Goal: Check status: Check status

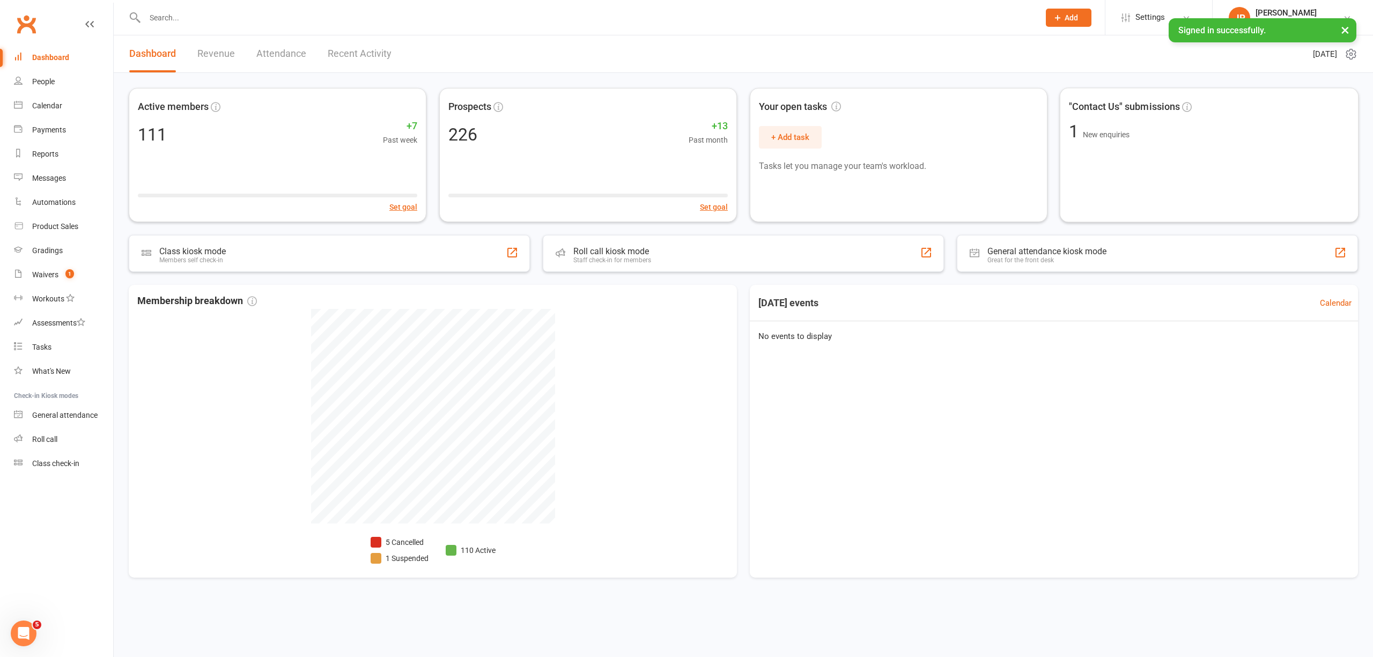
click at [929, 50] on header "Dashboard Revenue Attendance Recent Activity [DATE]" at bounding box center [743, 54] width 1259 height 38
click at [403, 539] on li "5 Cancelled" at bounding box center [400, 542] width 58 height 12
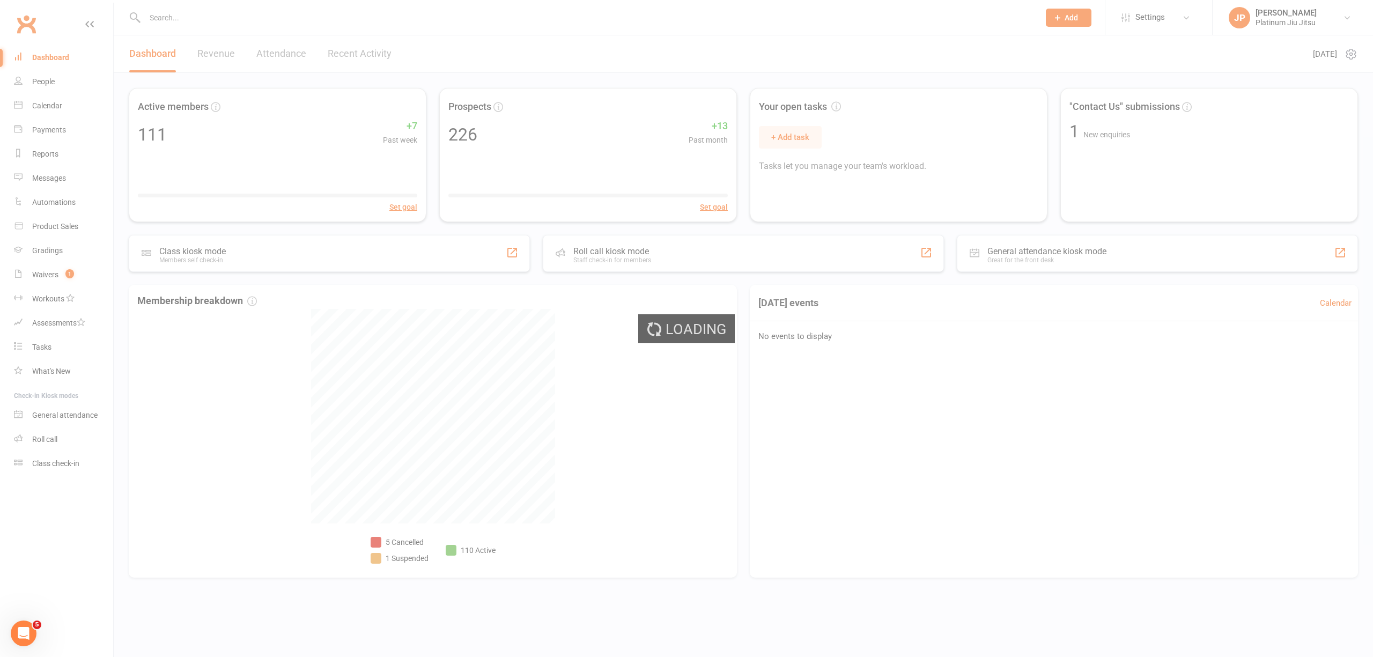
select select "no_trial"
select select "100"
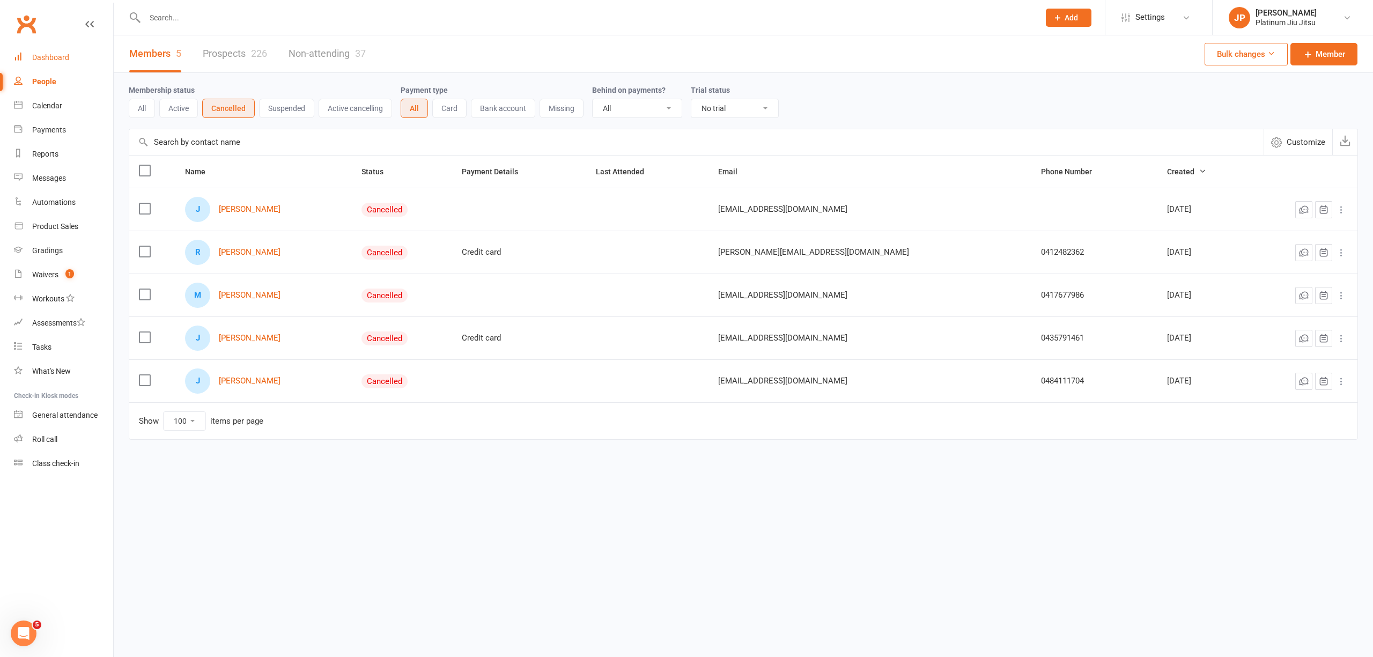
click at [65, 60] on div "Dashboard" at bounding box center [50, 57] width 37 height 9
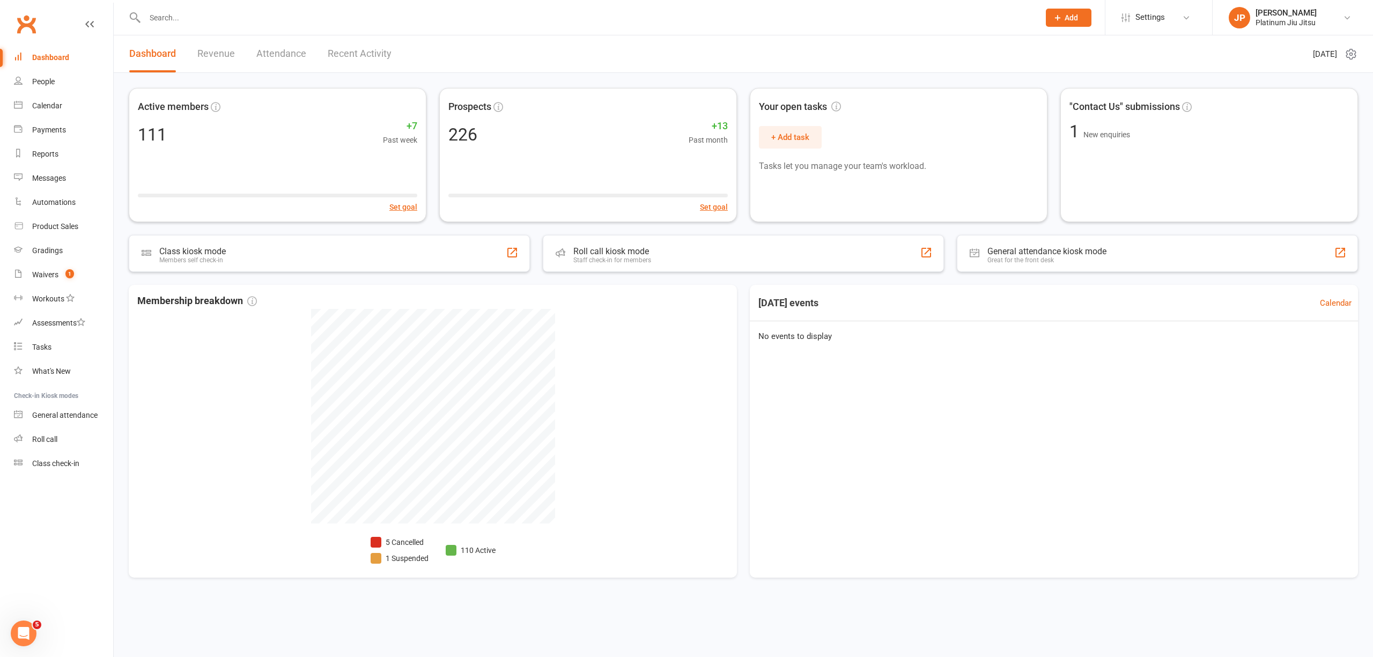
click at [593, 61] on header "Dashboard Revenue Attendance Recent Activity [DATE]" at bounding box center [743, 54] width 1259 height 38
